Goal: Task Accomplishment & Management: Use online tool/utility

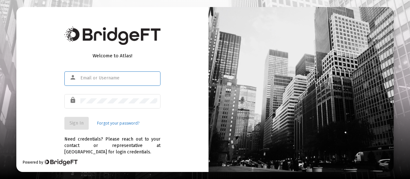
type input "[EMAIL_ADDRESS][DOMAIN_NAME]"
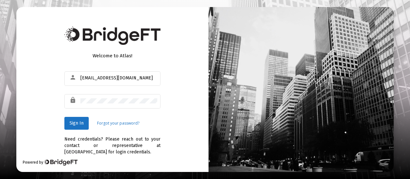
click at [178, 114] on div "Welcome to Atlas! person [EMAIL_ADDRESS][DOMAIN_NAME] lock Sign In Forgot your …" at bounding box center [112, 89] width 192 height 165
click at [80, 122] on span "Sign In" at bounding box center [77, 123] width 14 height 5
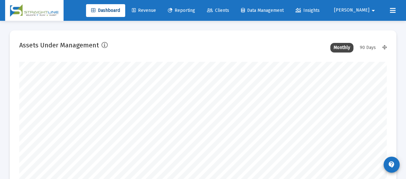
scroll to position [128, 197]
click at [195, 9] on span "Reporting" at bounding box center [181, 10] width 27 height 5
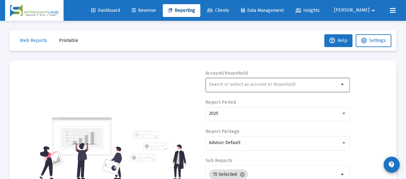
click at [242, 87] on input "text" at bounding box center [274, 84] width 130 height 5
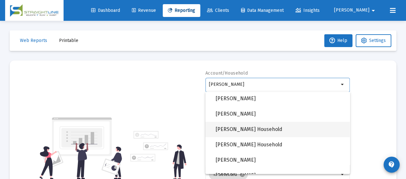
scroll to position [327, 0]
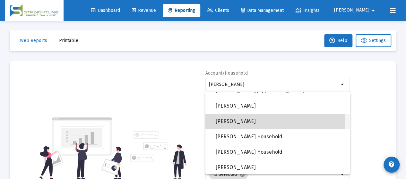
click at [240, 120] on span "[PERSON_NAME]" at bounding box center [279, 121] width 129 height 15
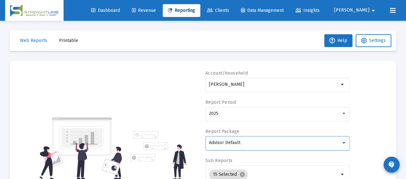
click at [255, 143] on div "Advisor Default" at bounding box center [275, 142] width 132 height 5
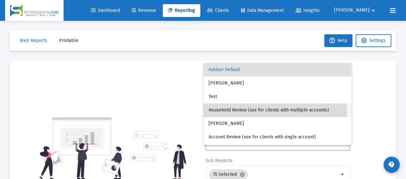
click at [251, 113] on span "Household Review (use for clients with multiple accounts)" at bounding box center [277, 110] width 138 height 13
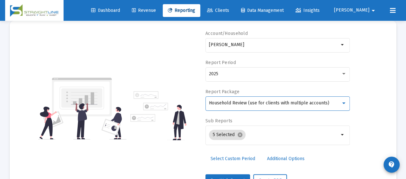
scroll to position [66, 0]
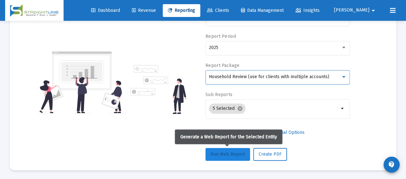
click at [222, 155] on span "Run Web Report" at bounding box center [227, 154] width 34 height 5
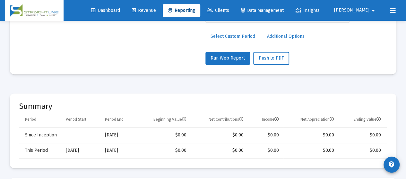
scroll to position [34, 0]
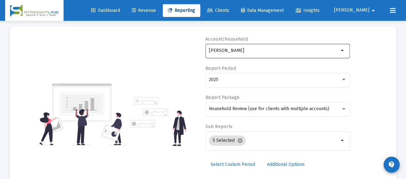
click at [308, 52] on input "[PERSON_NAME]" at bounding box center [274, 50] width 130 height 5
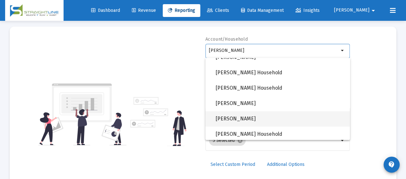
scroll to position [359, 0]
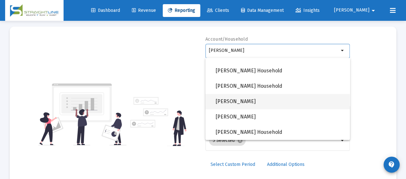
click at [256, 98] on span "[PERSON_NAME]" at bounding box center [279, 101] width 129 height 15
type input "[PERSON_NAME]"
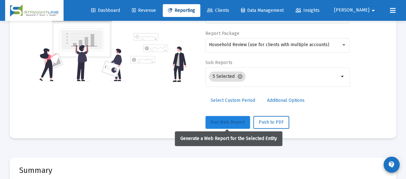
click at [230, 122] on span "Run Web Report" at bounding box center [227, 122] width 34 height 5
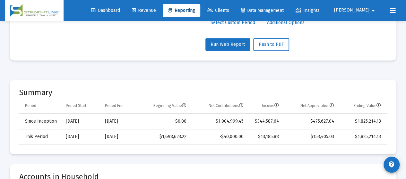
scroll to position [162, 0]
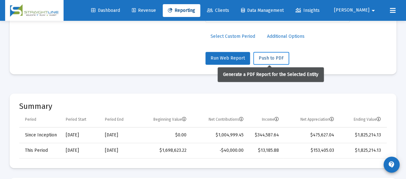
click at [264, 59] on span "Push to PDF" at bounding box center [270, 57] width 25 height 5
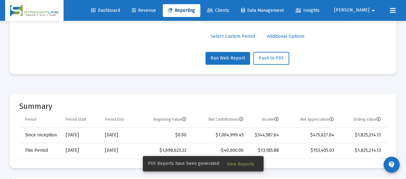
click at [239, 163] on span "View Reports" at bounding box center [240, 164] width 27 height 5
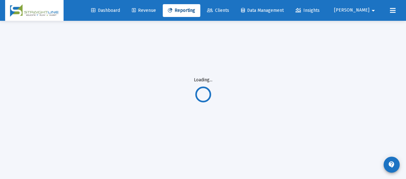
scroll to position [21, 0]
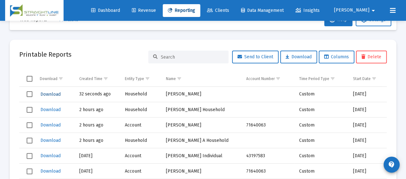
click at [51, 95] on span "Download" at bounding box center [50, 94] width 20 height 5
